Goal: Information Seeking & Learning: Learn about a topic

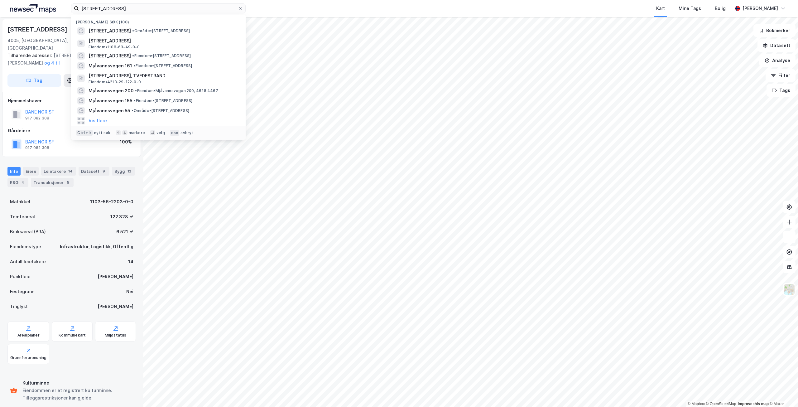
click at [74, 3] on div "Jernbaneveien 7 Nylige søk (100) Jernbaneveien 7 • Område • [STREET_ADDRESS] [S…" at bounding box center [399, 8] width 798 height 17
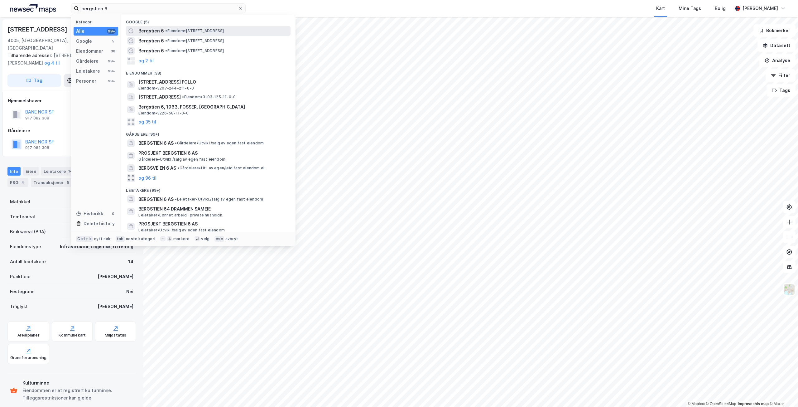
type input "bergstien 6"
click at [249, 29] on div "Bergstien 6 • Eiendom • [STREET_ADDRESS]" at bounding box center [213, 30] width 151 height 7
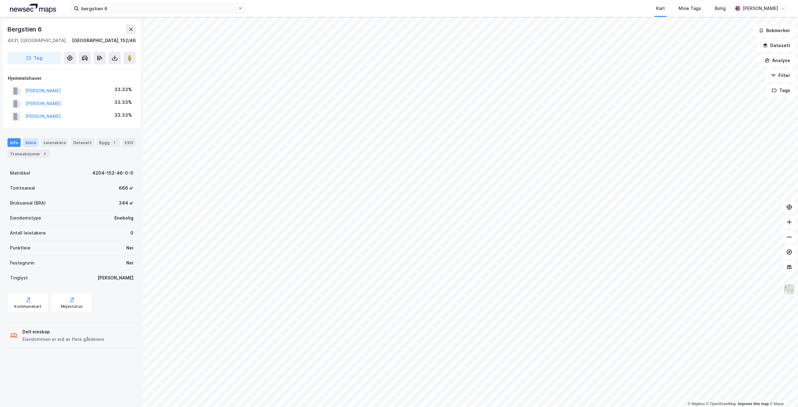
click at [29, 144] on div "Eiere" at bounding box center [31, 142] width 16 height 9
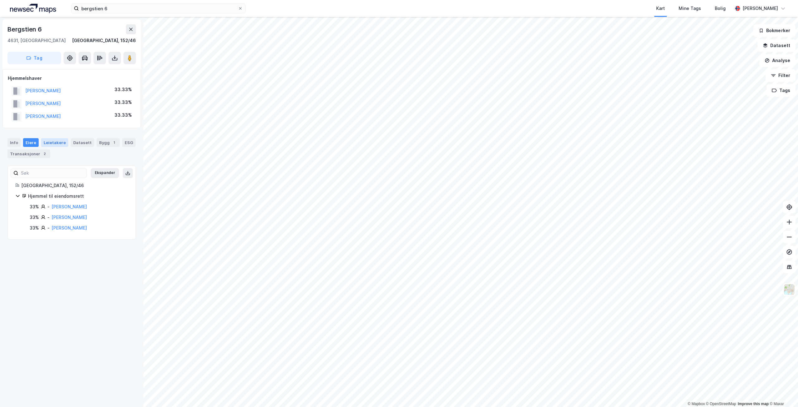
click at [58, 141] on div "Leietakere" at bounding box center [54, 142] width 27 height 9
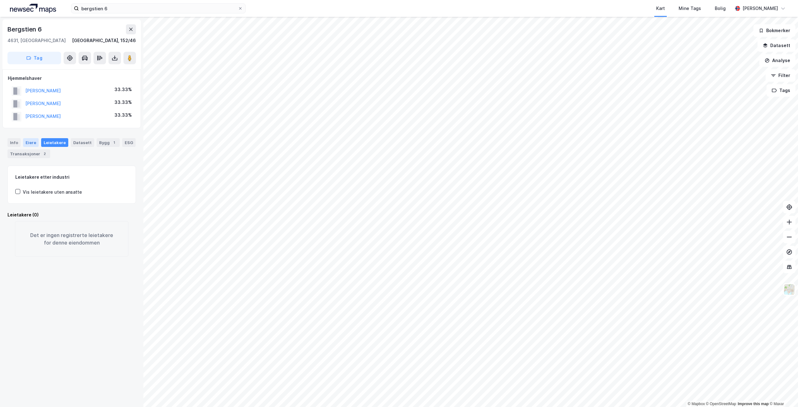
click at [33, 143] on div "Eiere" at bounding box center [31, 142] width 16 height 9
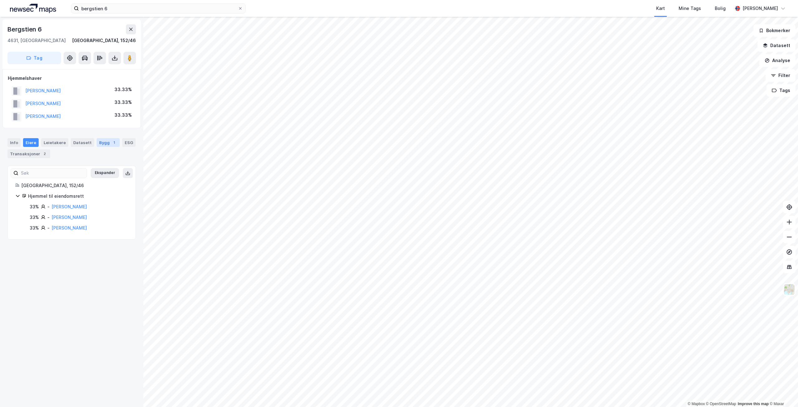
click at [97, 141] on div "Bygg 1" at bounding box center [108, 142] width 23 height 9
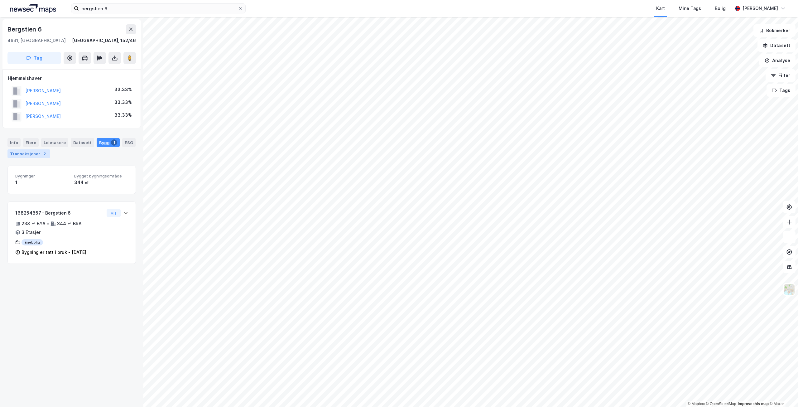
click at [20, 152] on div "Transaksjoner 2" at bounding box center [28, 153] width 43 height 9
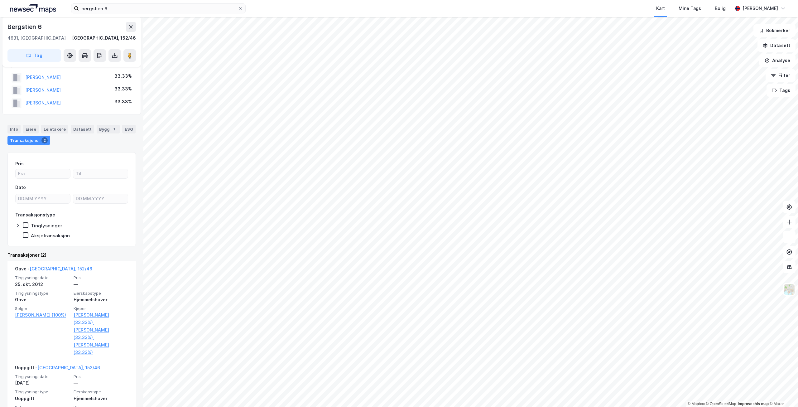
scroll to position [4, 0]
